Goal: Information Seeking & Learning: Learn about a topic

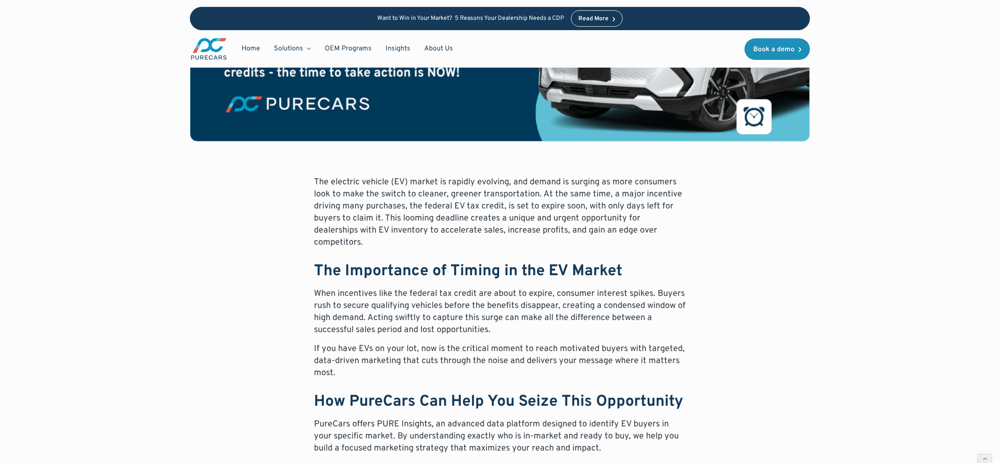
scroll to position [545, 0]
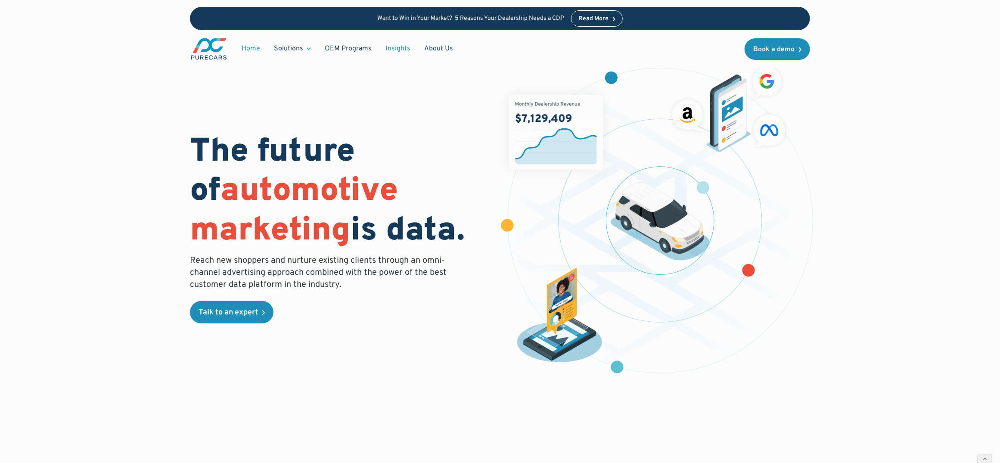
click at [392, 44] on link "Insights" at bounding box center [398, 48] width 39 height 16
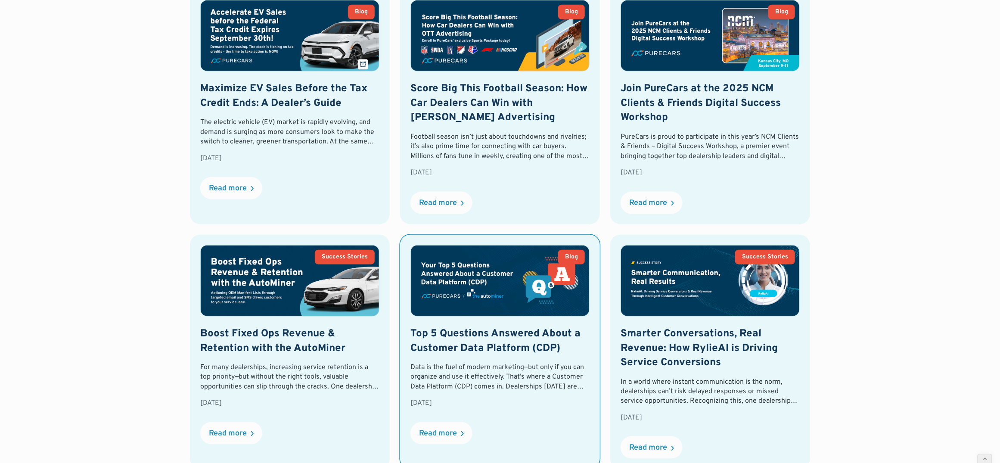
scroll to position [199, 0]
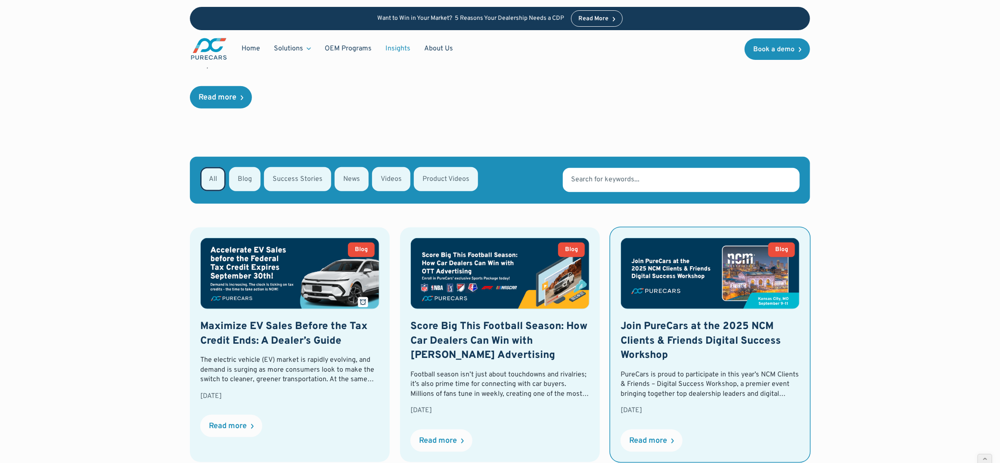
click at [720, 275] on img at bounding box center [710, 273] width 178 height 71
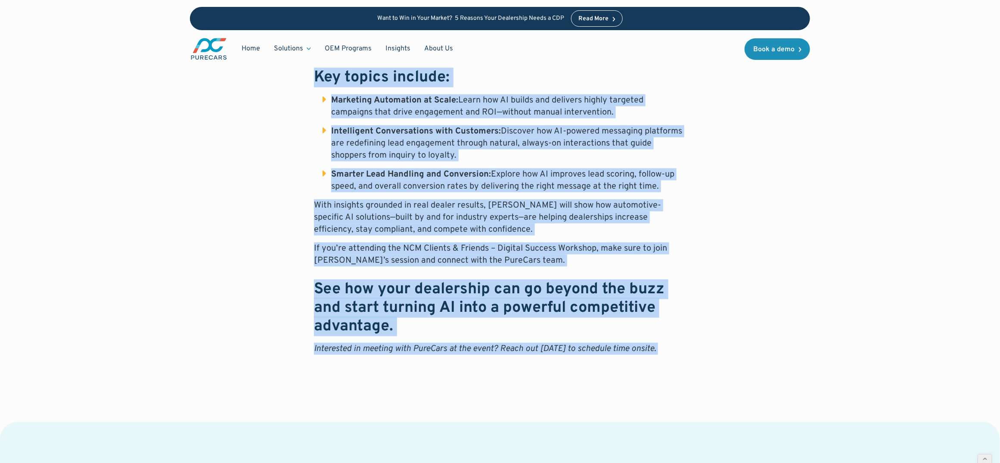
scroll to position [648, 0]
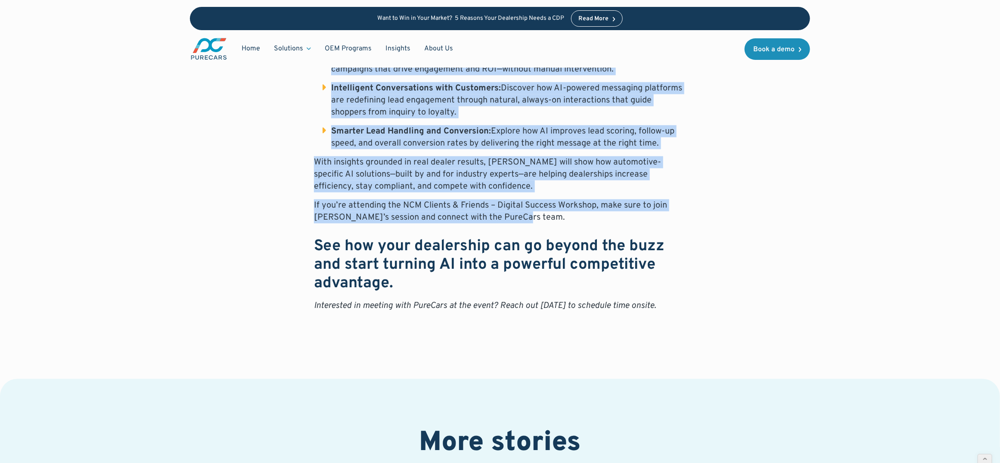
drag, startPoint x: 305, startPoint y: 143, endPoint x: 694, endPoint y: 218, distance: 396.7
click at [694, 218] on div "PureCars is proud to participate in this year’s NCM Clients & Friends – Digital…" at bounding box center [500, 78] width 620 height 504
click at [575, 215] on p "If you’re attending the NCM Clients & Friends – Digital Success Workshop, make …" at bounding box center [500, 211] width 372 height 24
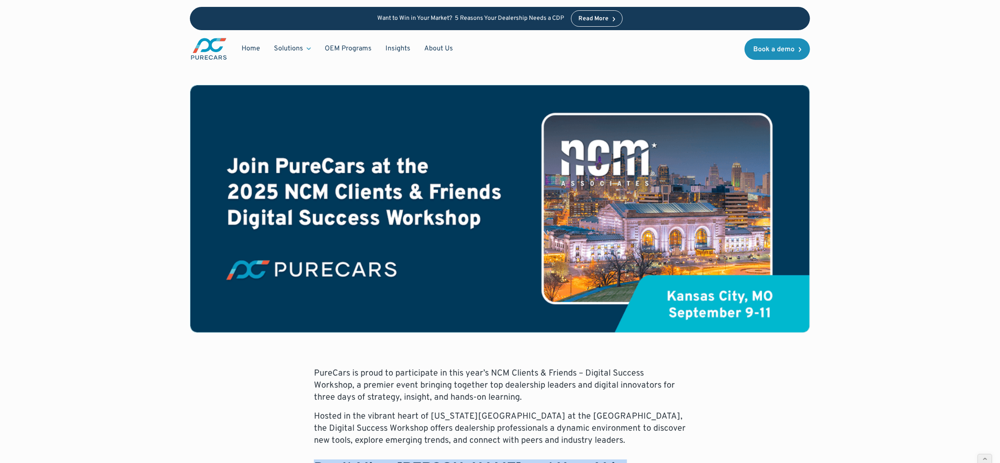
scroll to position [184, 0]
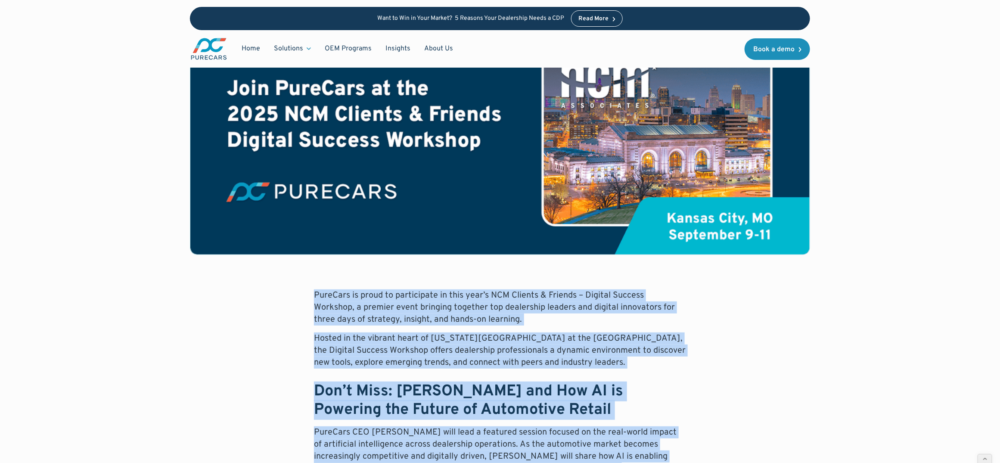
drag, startPoint x: 488, startPoint y: 185, endPoint x: 298, endPoint y: 295, distance: 219.7
copy div "PureCars is proud to participate in this year’s NCM Clients & Friends – Digital…"
